Goal: Task Accomplishment & Management: Manage account settings

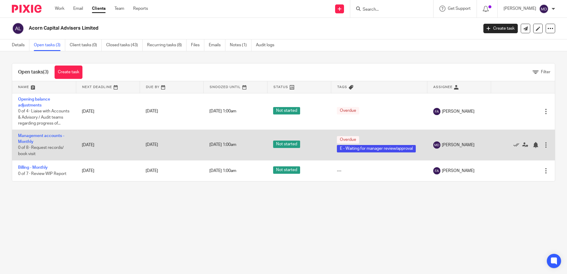
drag, startPoint x: 51, startPoint y: 141, endPoint x: 120, endPoint y: 146, distance: 69.5
click at [51, 141] on link "Management accounts - Monthly" at bounding box center [41, 139] width 46 height 10
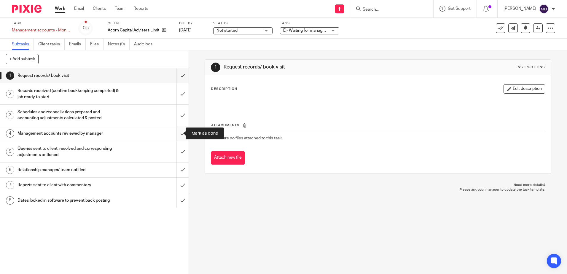
click at [177, 134] on input "submit" at bounding box center [94, 133] width 189 height 15
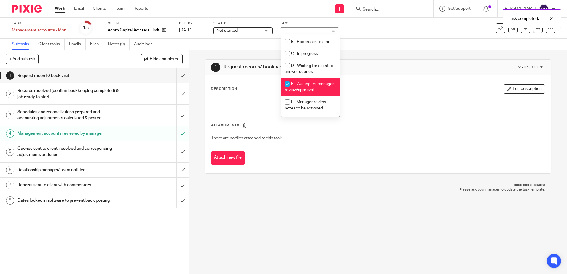
scroll to position [59, 0]
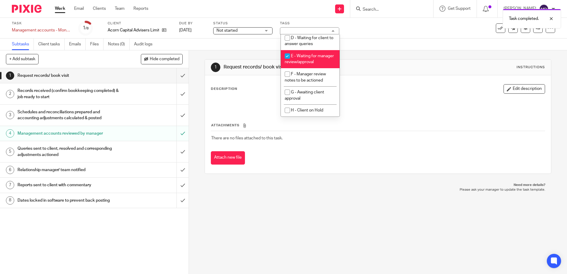
click at [310, 61] on li "E - Waiting for manager review/approval" at bounding box center [310, 59] width 59 height 18
checkbox input "false"
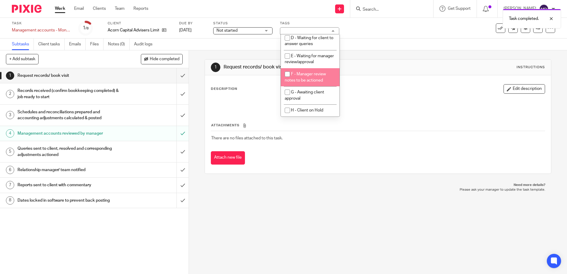
click at [310, 81] on li "F - Manager review notes to be actioned" at bounding box center [310, 77] width 59 height 18
checkbox input "true"
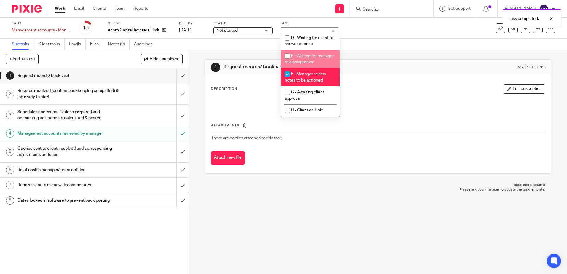
click at [391, 36] on div "Task Management accounts - Monthly Save Management accounts - Monthly 1 /8 Clie…" at bounding box center [283, 28] width 567 height 21
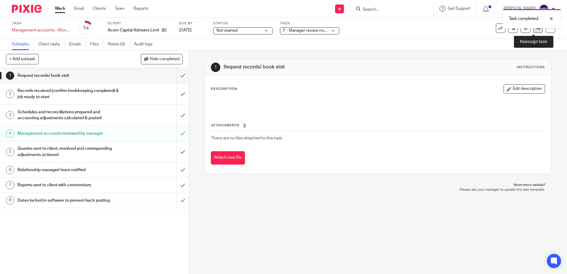
click at [536, 29] on icon at bounding box center [538, 28] width 4 height 4
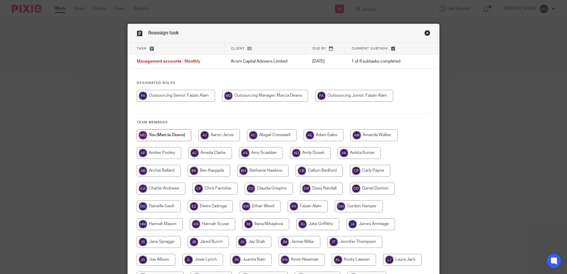
click at [187, 97] on input "radio" at bounding box center [176, 96] width 78 height 12
radio input "true"
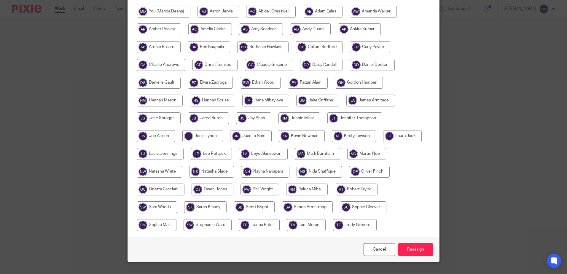
scroll to position [135, 0]
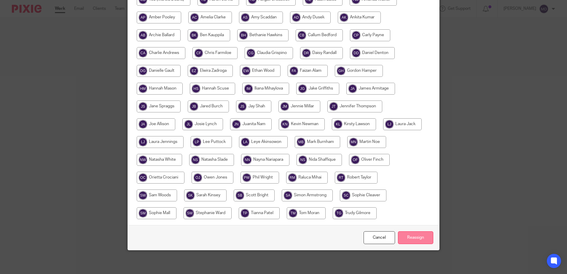
click at [410, 240] on input "Reassign" at bounding box center [415, 237] width 35 height 13
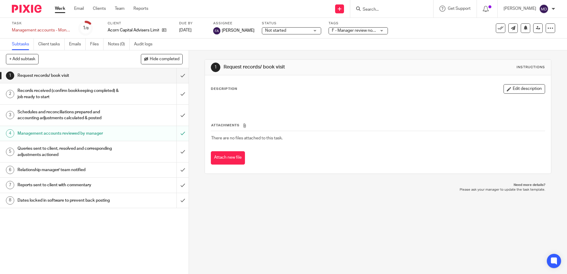
click at [401, 9] on input "Search" at bounding box center [388, 9] width 53 height 5
type input "agaf"
click button "submit" at bounding box center [0, 0] width 0 height 0
click at [405, 23] on link at bounding box center [398, 23] width 74 height 9
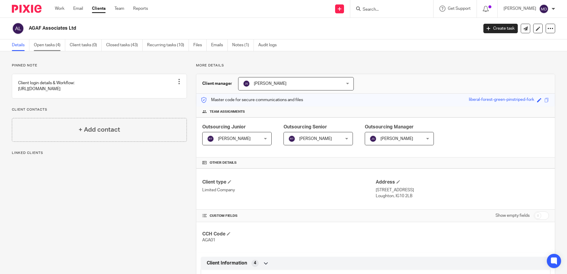
click at [48, 47] on link "Open tasks (4)" at bounding box center [49, 45] width 31 height 12
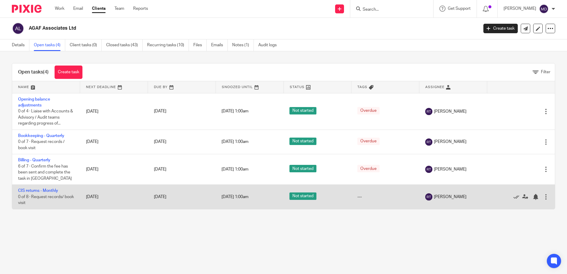
drag, startPoint x: 507, startPoint y: 197, endPoint x: 494, endPoint y: 202, distance: 13.6
click at [513, 197] on icon at bounding box center [516, 197] width 6 height 6
